Goal: Find contact information: Obtain details needed to contact an individual or organization

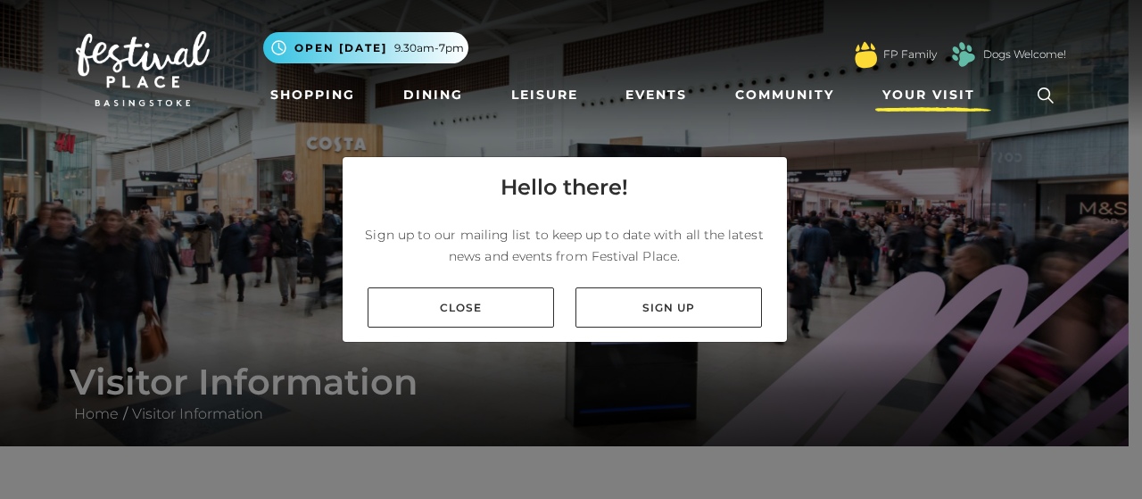
click at [917, 99] on span "Your Visit" at bounding box center [928, 95] width 93 height 19
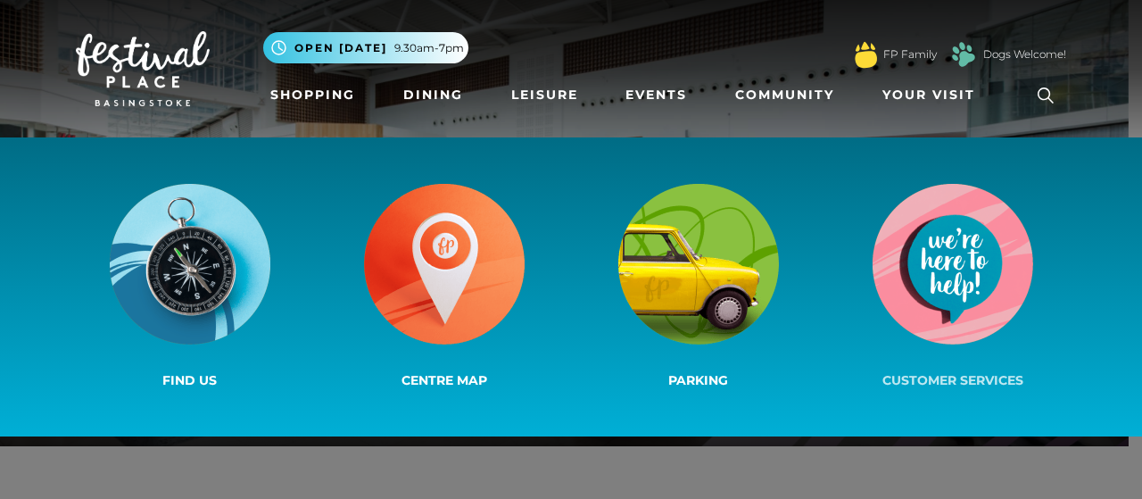
click at [970, 277] on img at bounding box center [952, 264] width 161 height 161
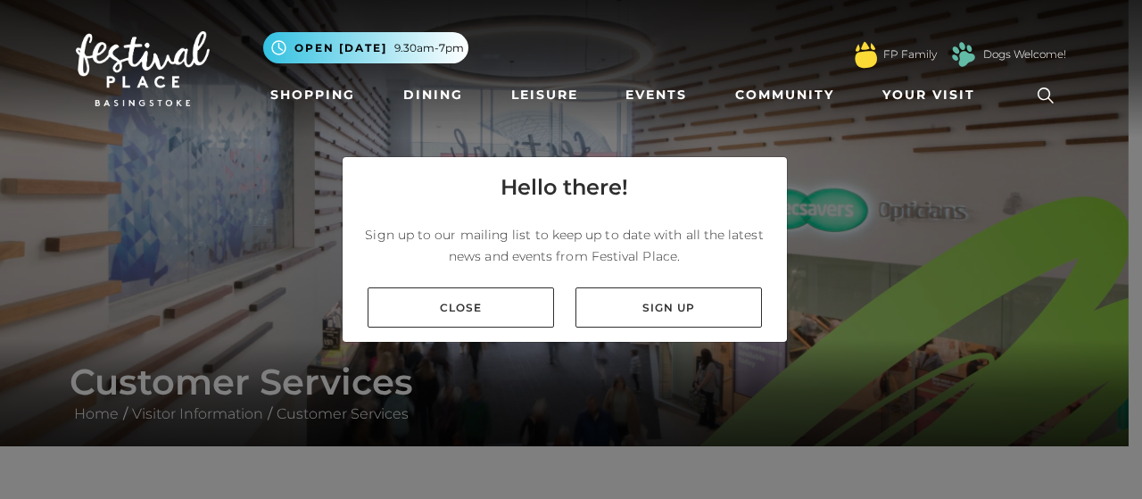
click at [1046, 96] on icon at bounding box center [1045, 95] width 27 height 27
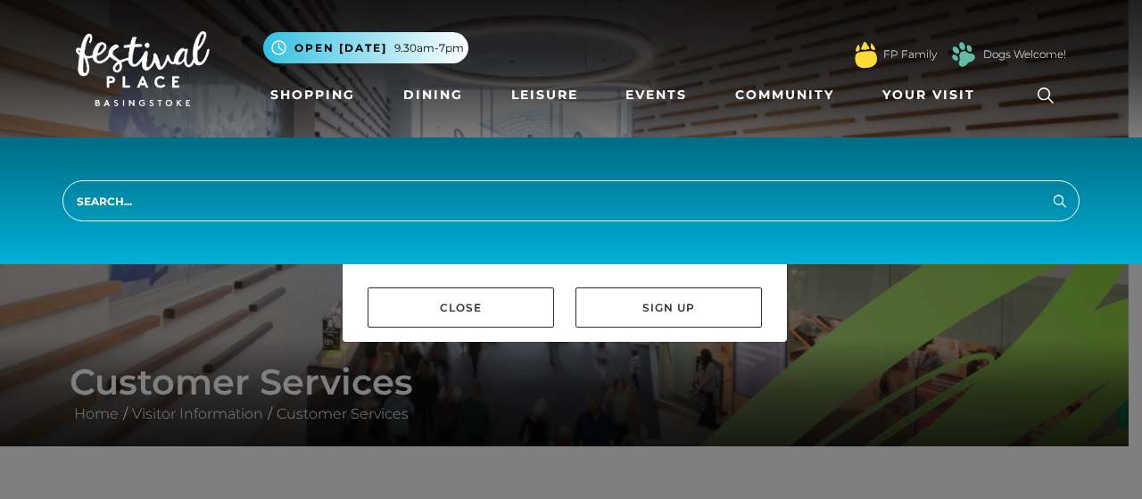
click at [225, 417] on div "Hello there! Sign up to our mailing list to keep up to date with all the latest…" at bounding box center [571, 249] width 1142 height 499
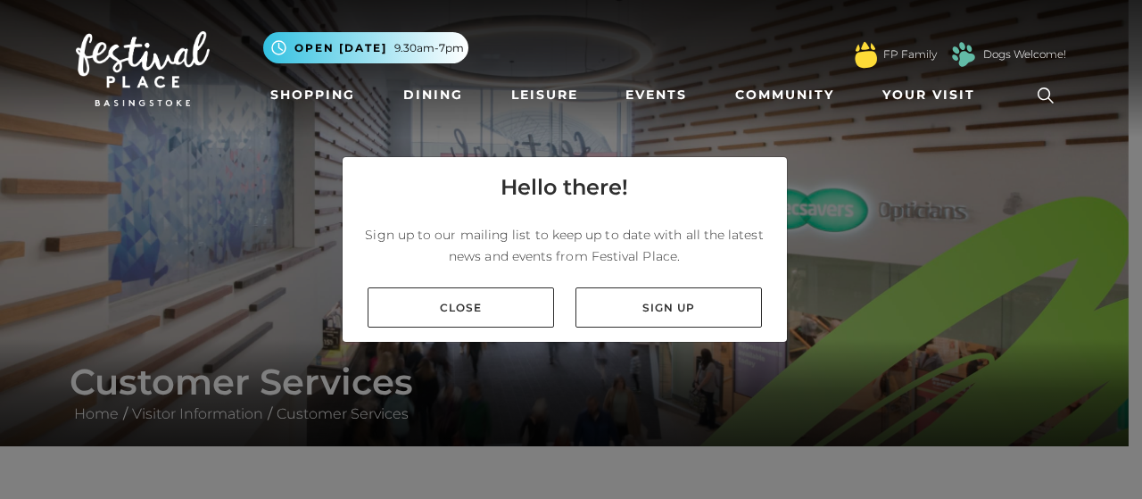
click at [266, 397] on div "Hello there! Sign up to our mailing list to keep up to date with all the latest…" at bounding box center [571, 249] width 1142 height 499
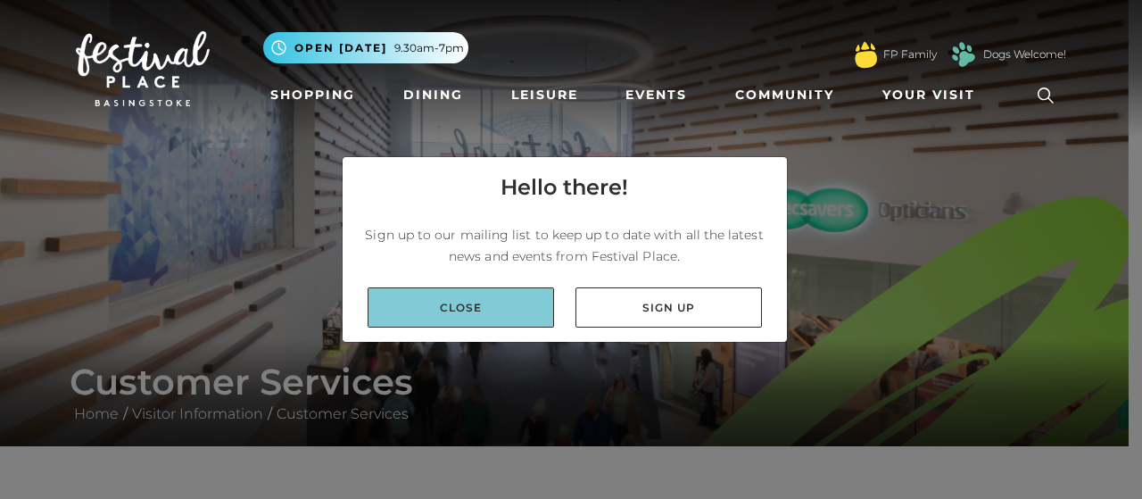
click at [492, 307] on link "Close" at bounding box center [461, 307] width 186 height 40
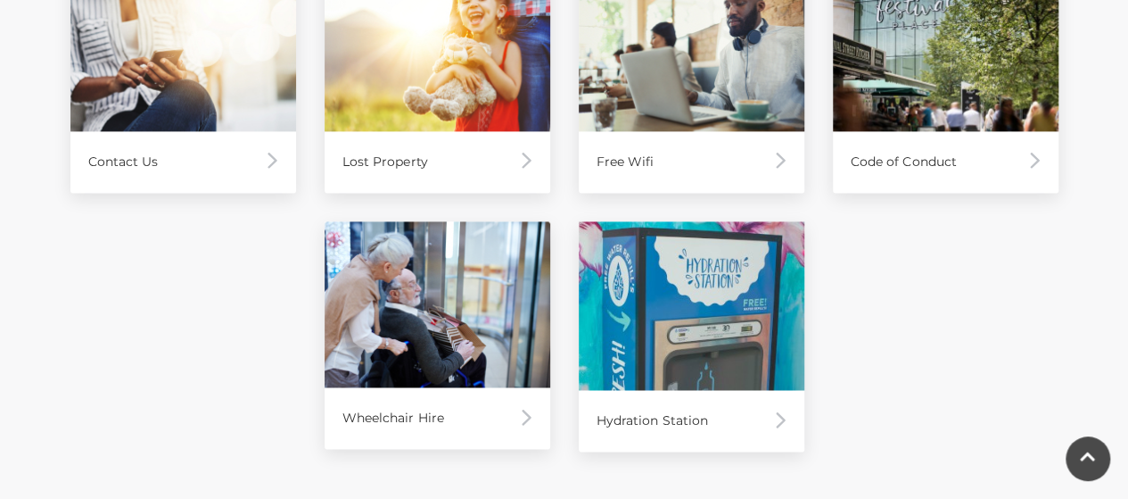
scroll to position [1224, 0]
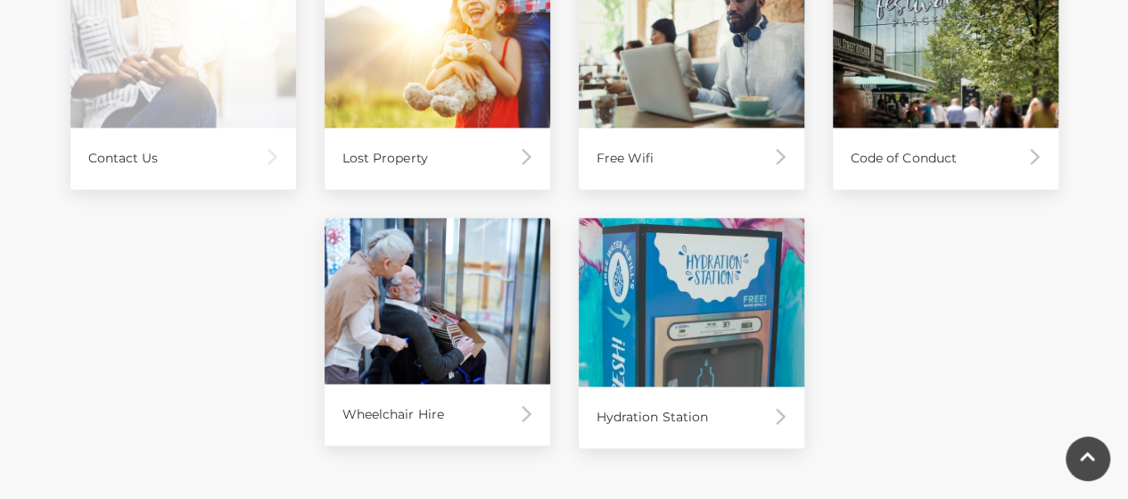
click at [286, 159] on div "Contact Us" at bounding box center [183, 159] width 226 height 62
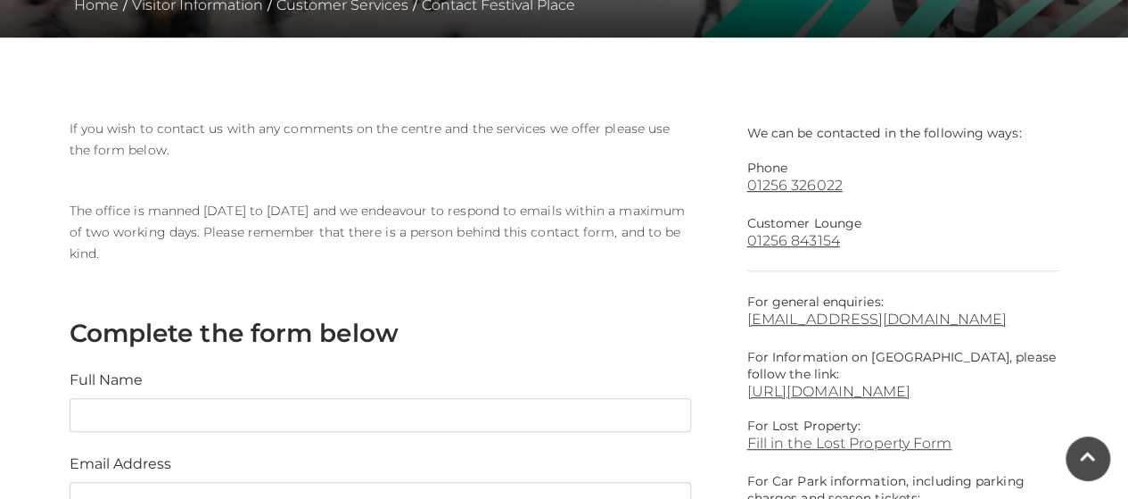
scroll to position [407, 0]
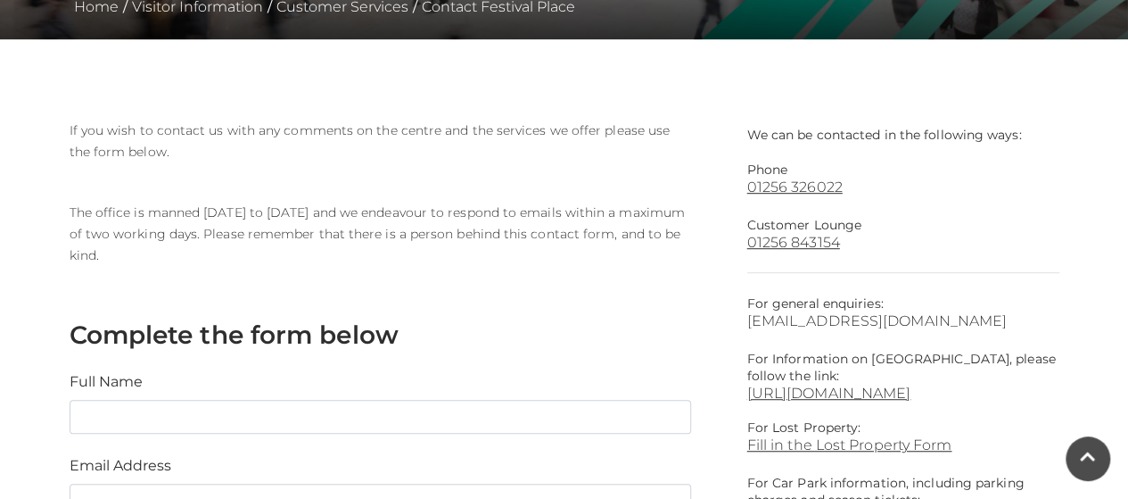
click at [846, 318] on link "[EMAIL_ADDRESS][DOMAIN_NAME]" at bounding box center [904, 320] width 312 height 17
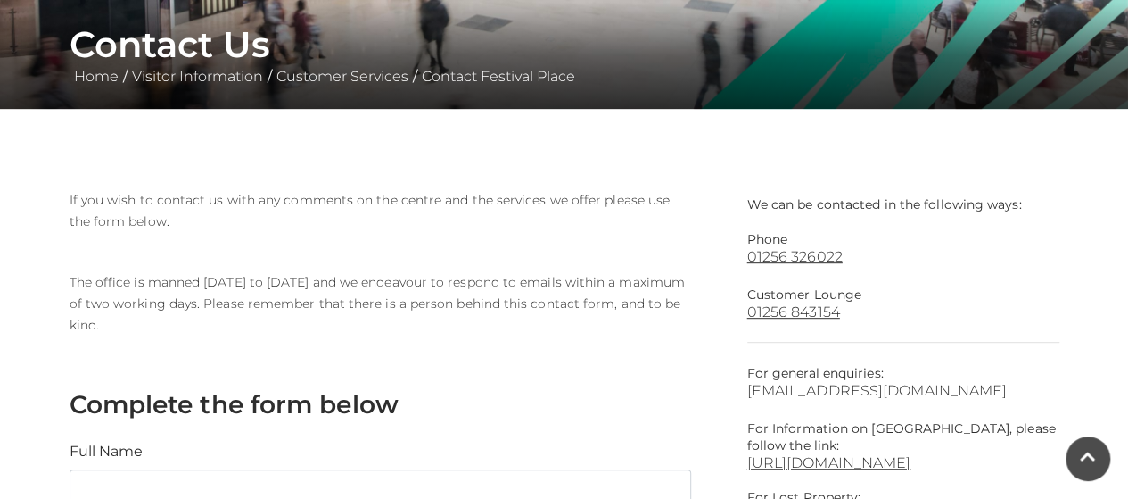
scroll to position [342, 0]
